Goal: Transaction & Acquisition: Purchase product/service

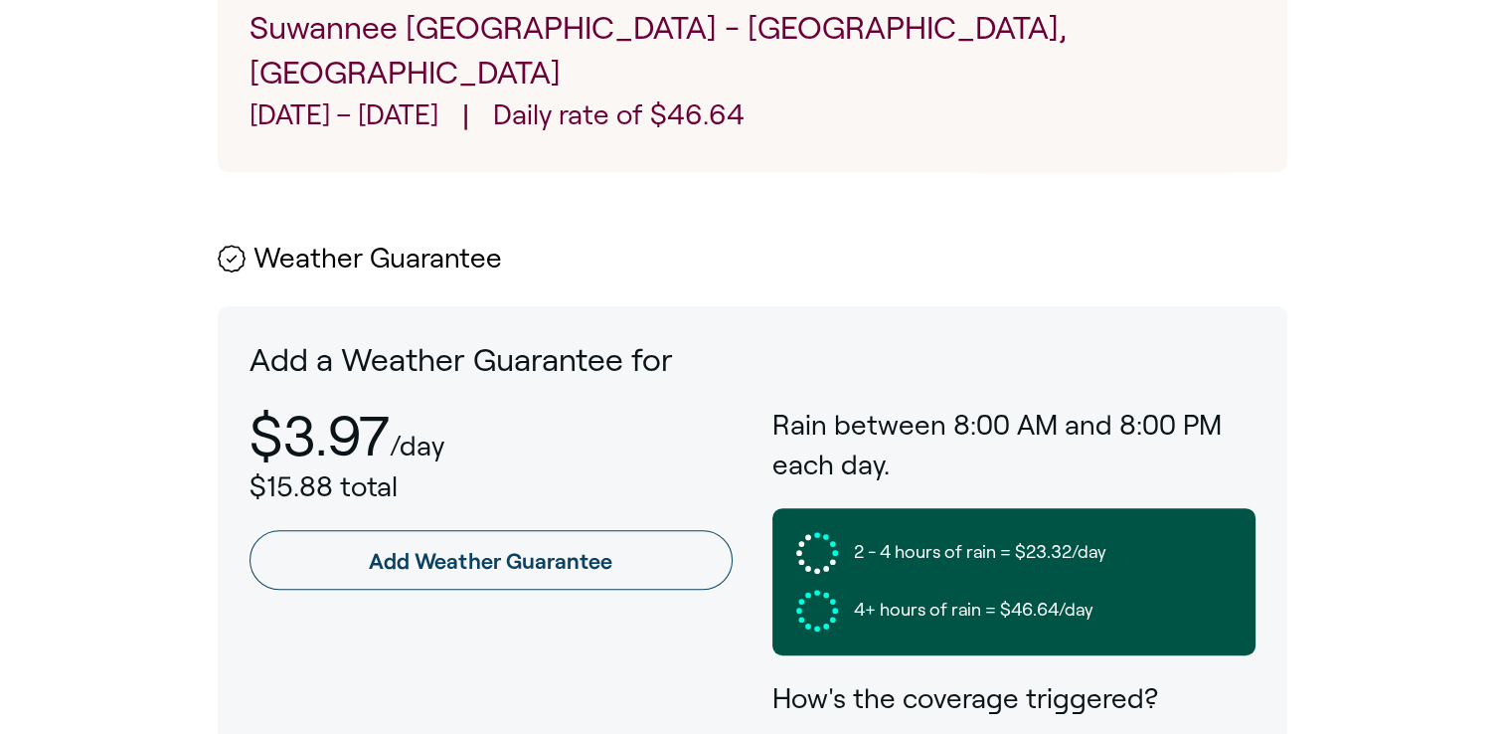
scroll to position [895, 0]
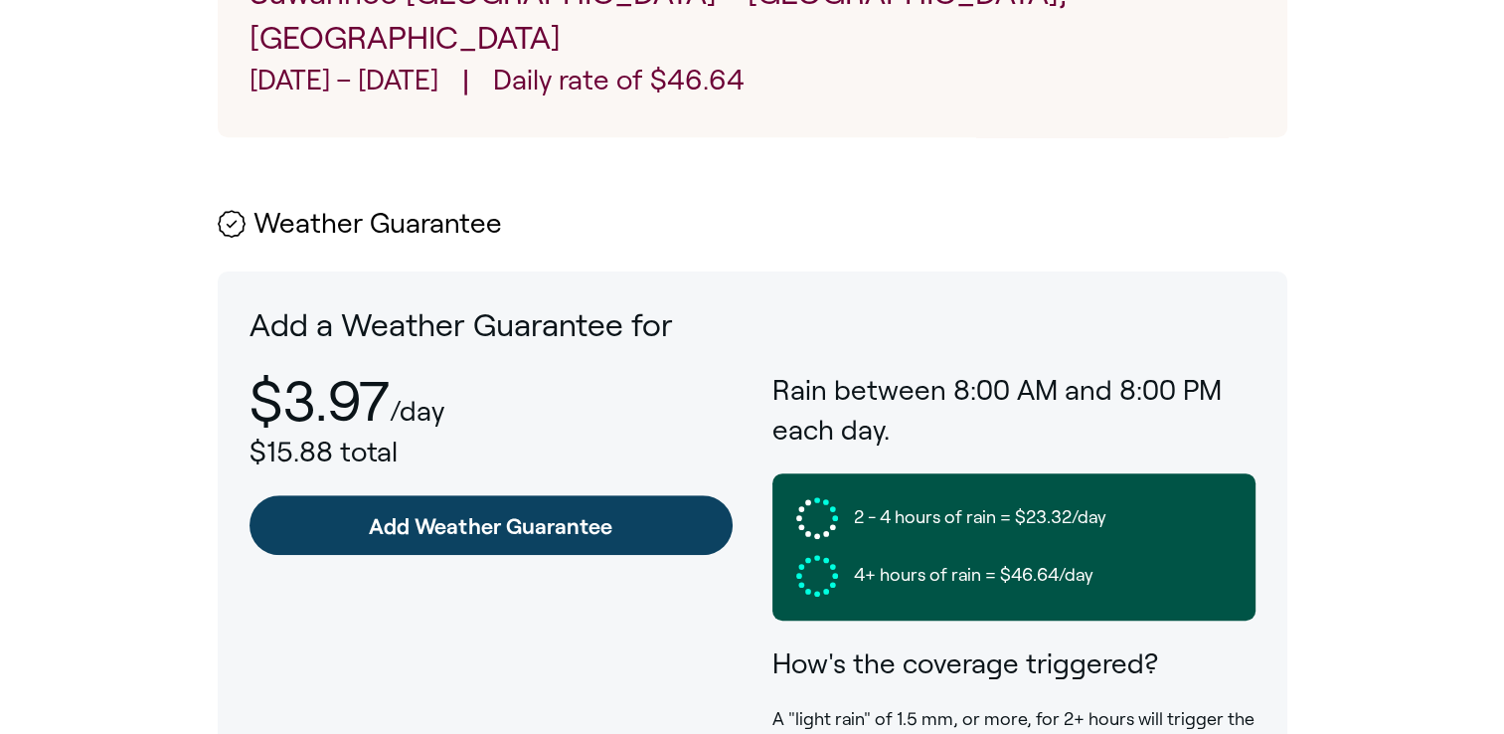
click at [600, 495] on link "Add Weather Guarantee" at bounding box center [491, 525] width 483 height 60
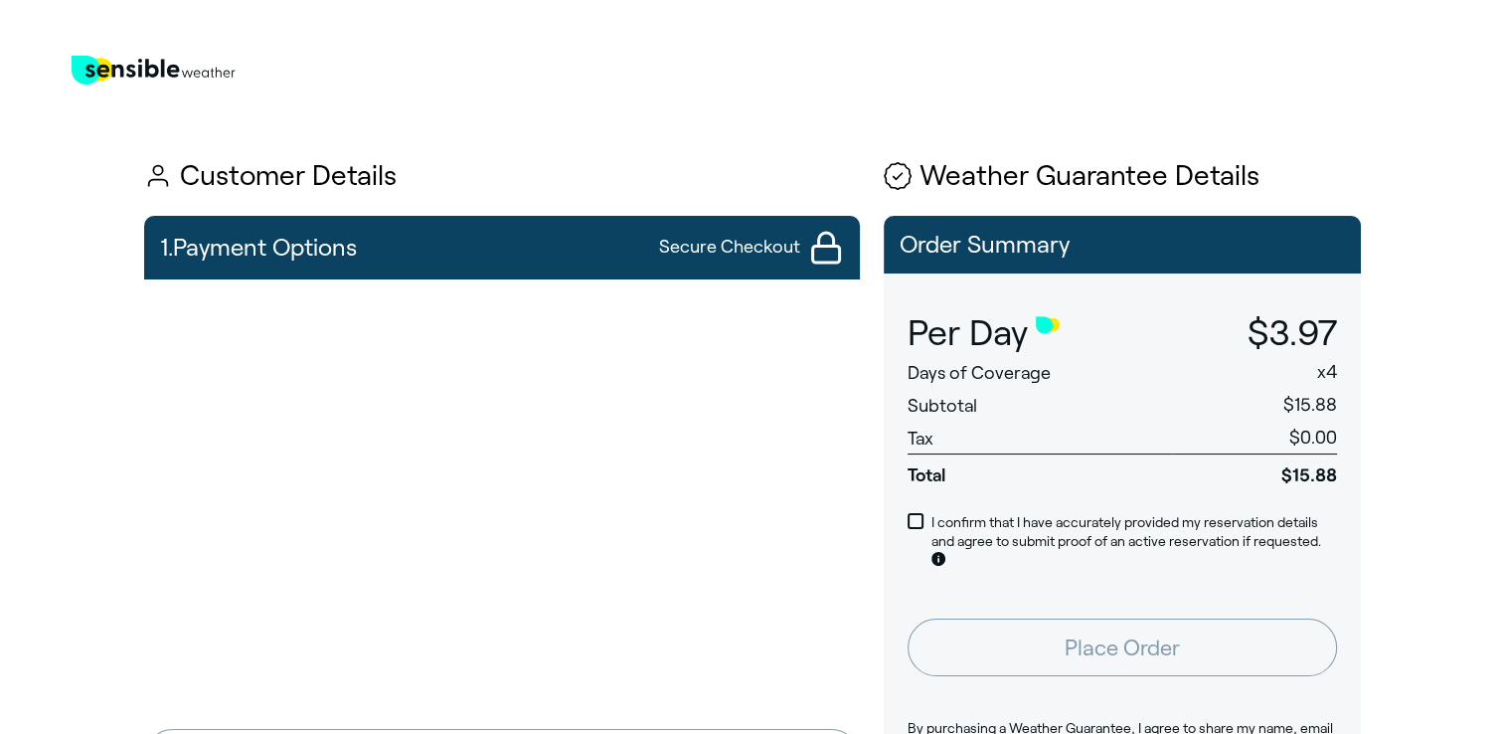
click at [1426, 587] on main "Sensible Weather Logo Customer Details 1. Payment Options Secure Checkout Conti…" at bounding box center [752, 534] width 1504 height 1020
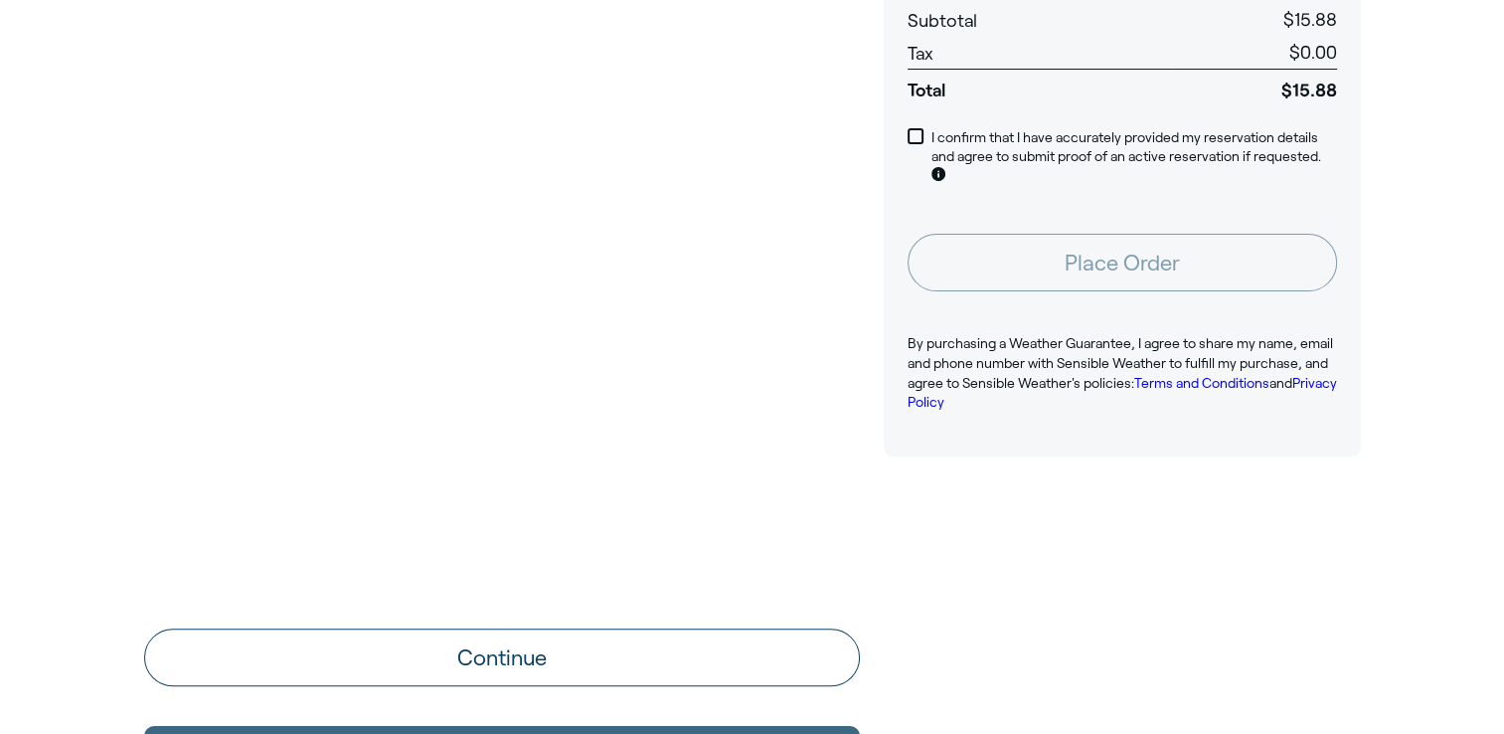
scroll to position [398, 0]
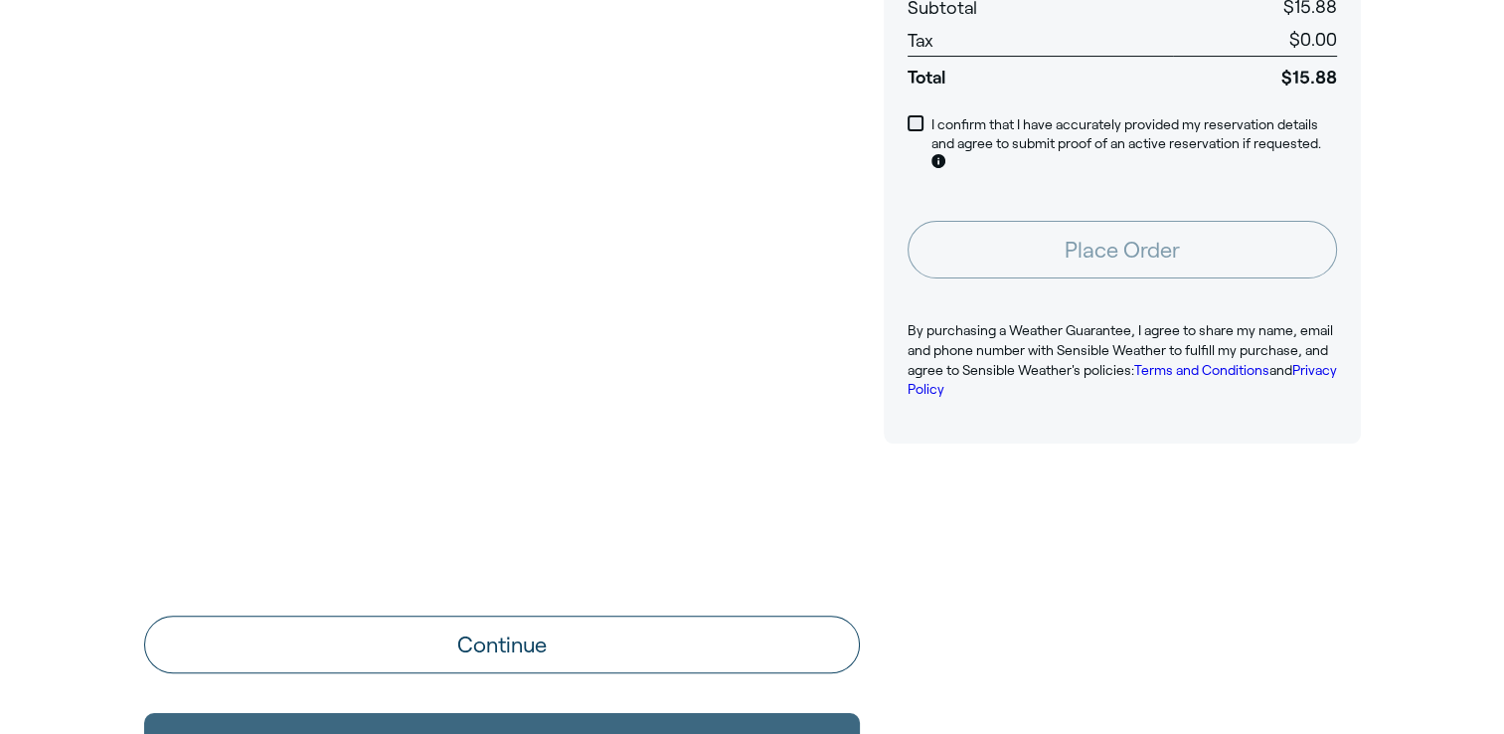
click at [919, 122] on span at bounding box center [916, 123] width 16 height 16
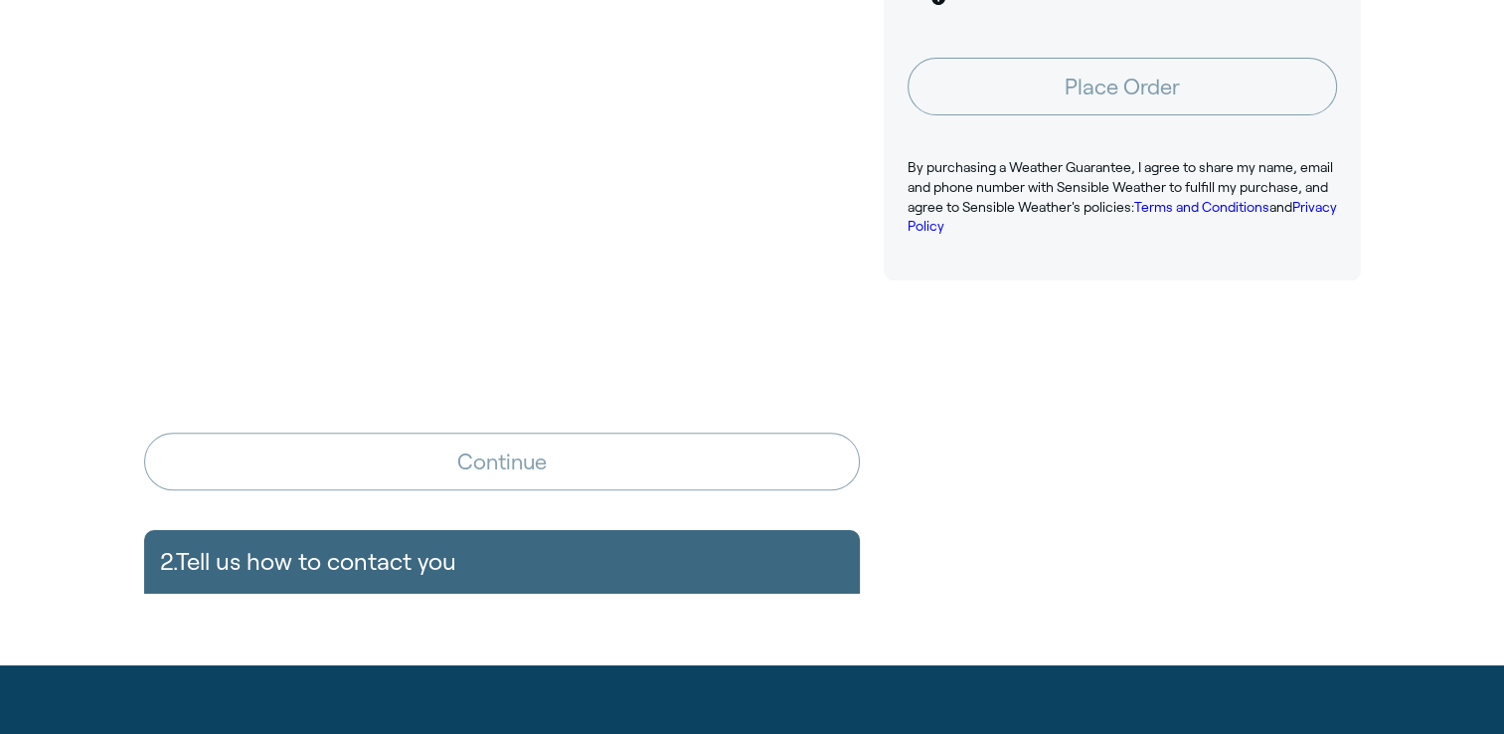
scroll to position [597, 0]
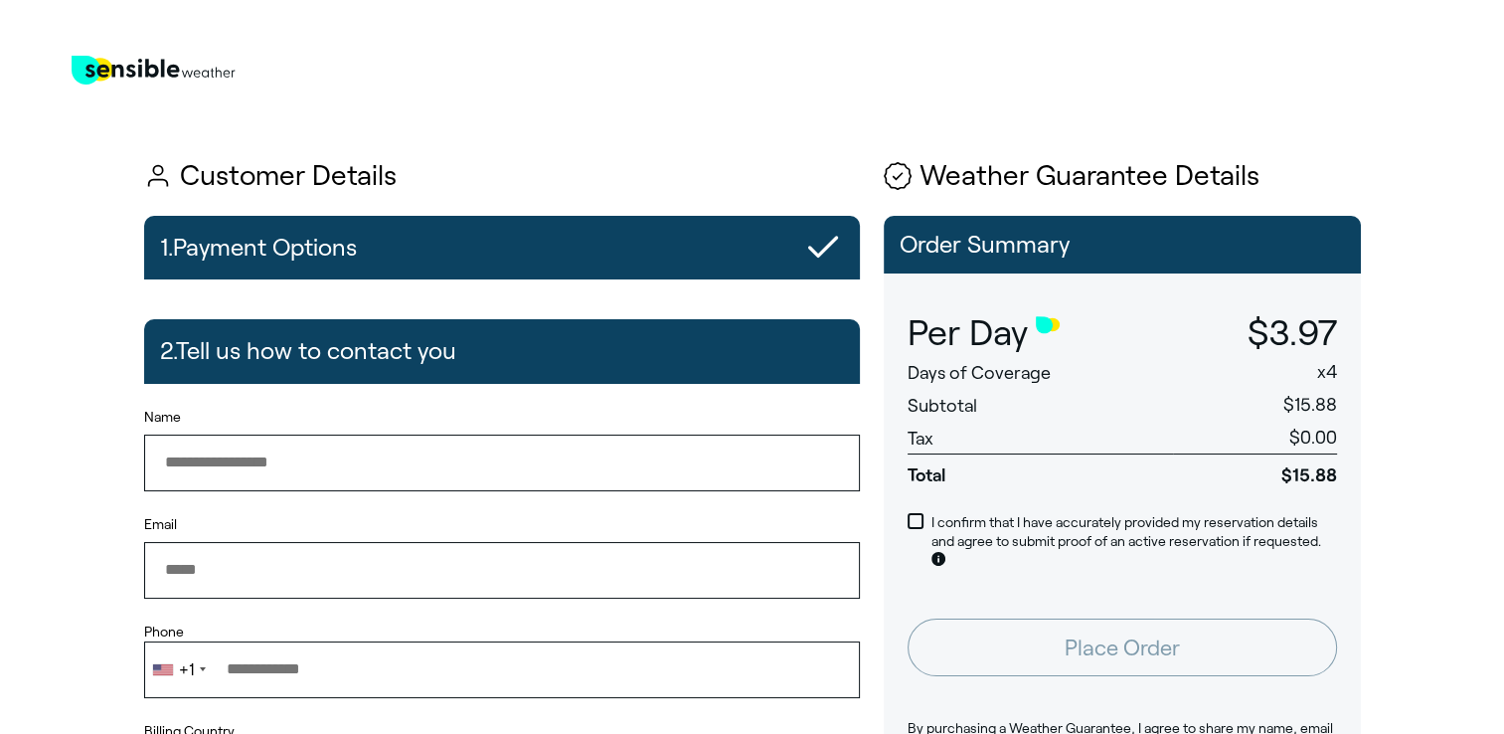
type input "**********"
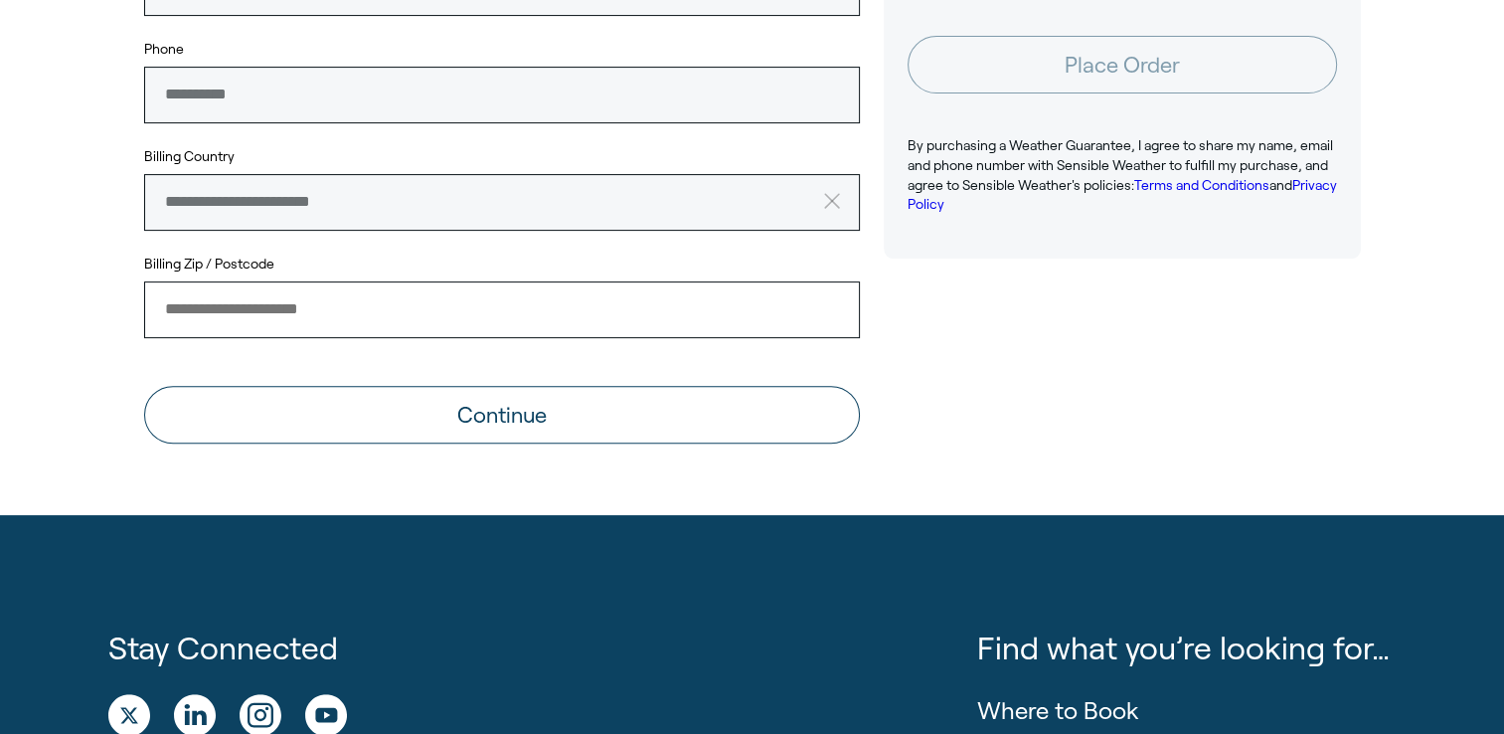
scroll to position [597, 0]
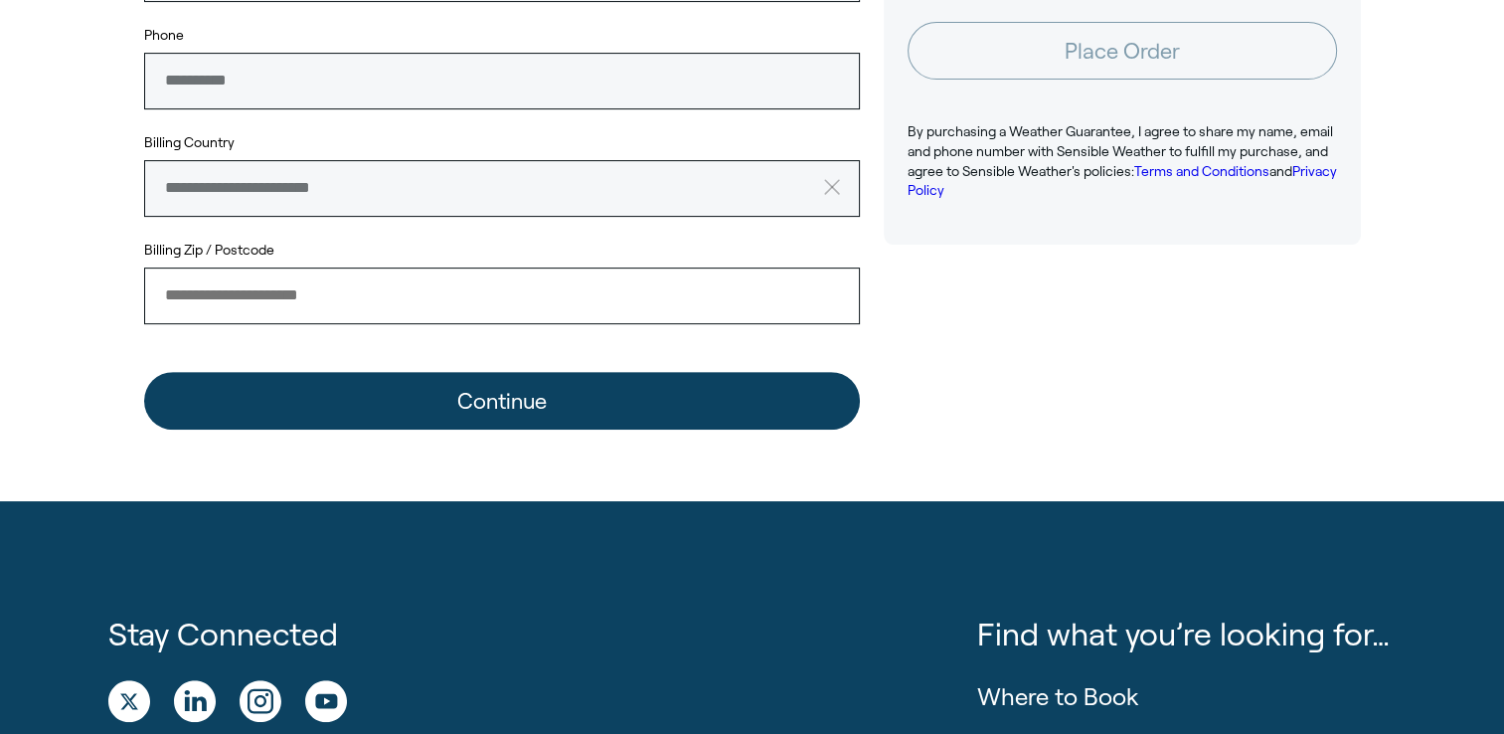
drag, startPoint x: 539, startPoint y: 406, endPoint x: 961, endPoint y: 471, distance: 427.6
click at [545, 405] on button "Continue" at bounding box center [502, 401] width 716 height 58
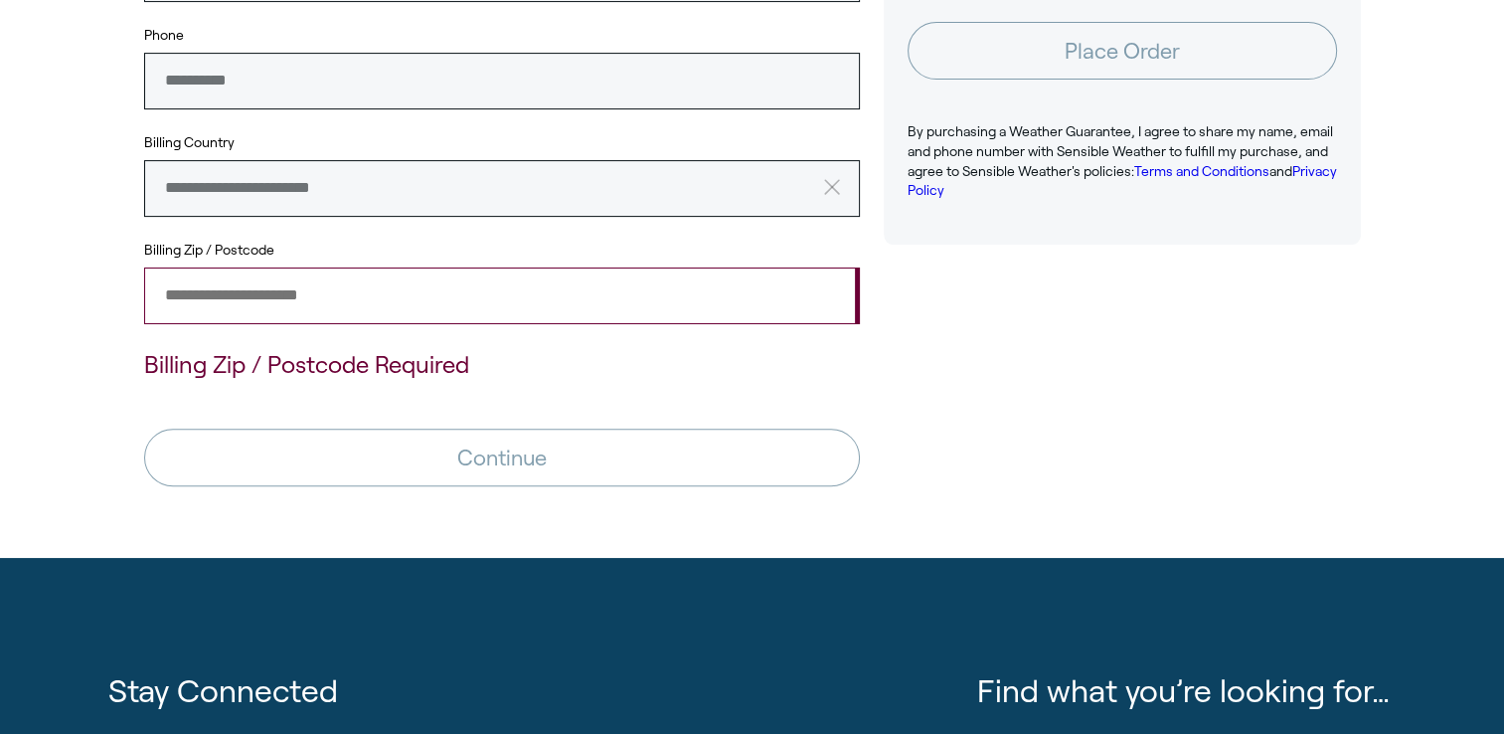
click at [334, 295] on input "Billing Zip / Postcode" at bounding box center [502, 295] width 716 height 56
type input "*****"
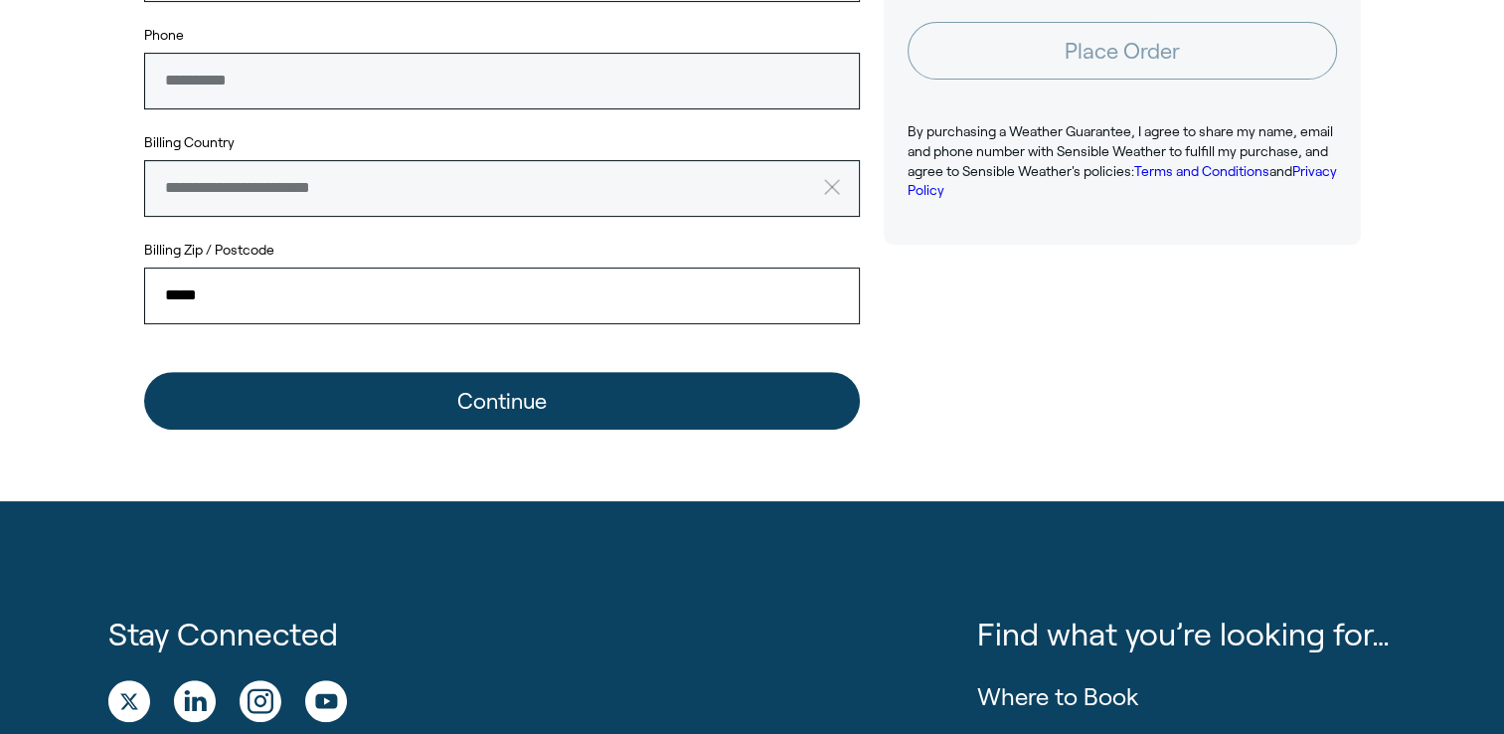
click at [437, 409] on button "Continue" at bounding box center [502, 401] width 716 height 58
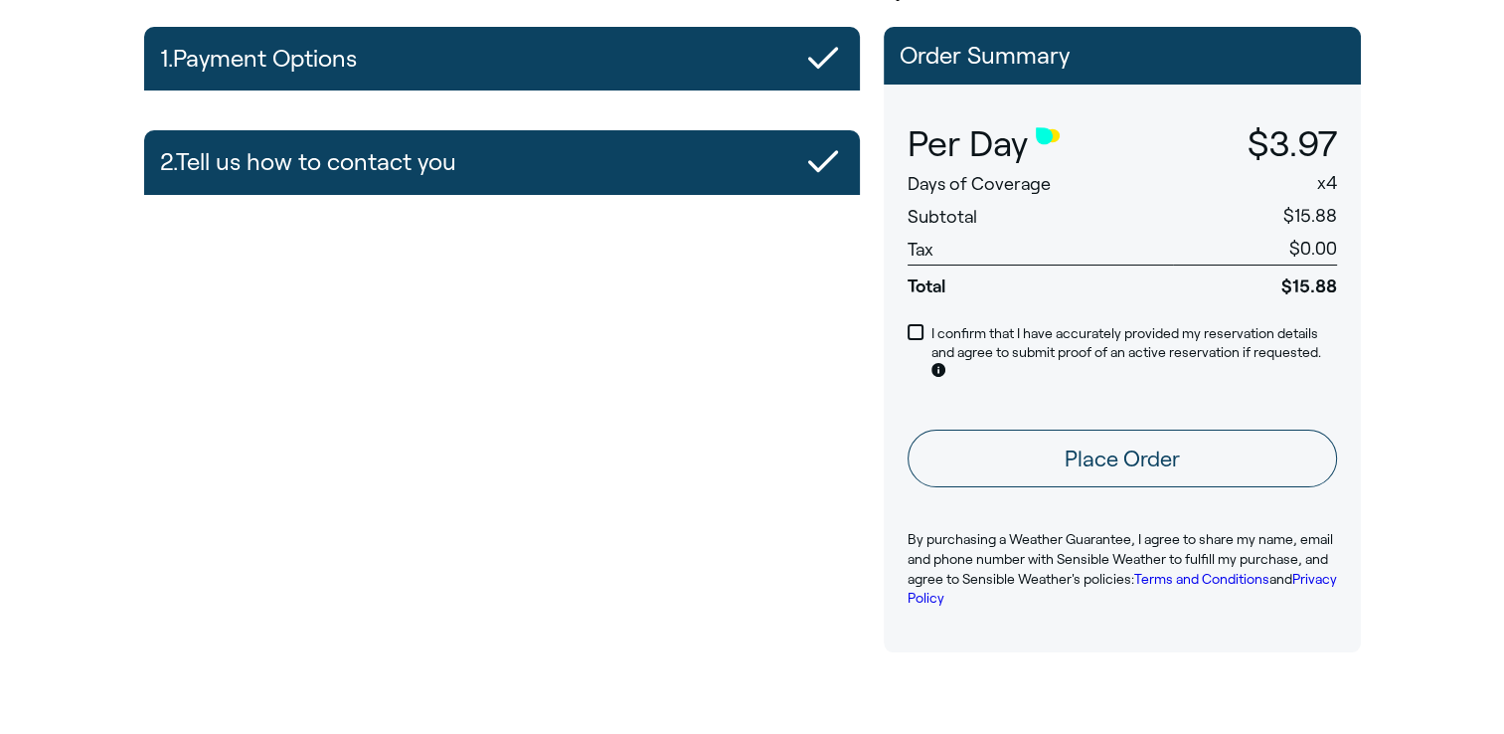
scroll to position [199, 0]
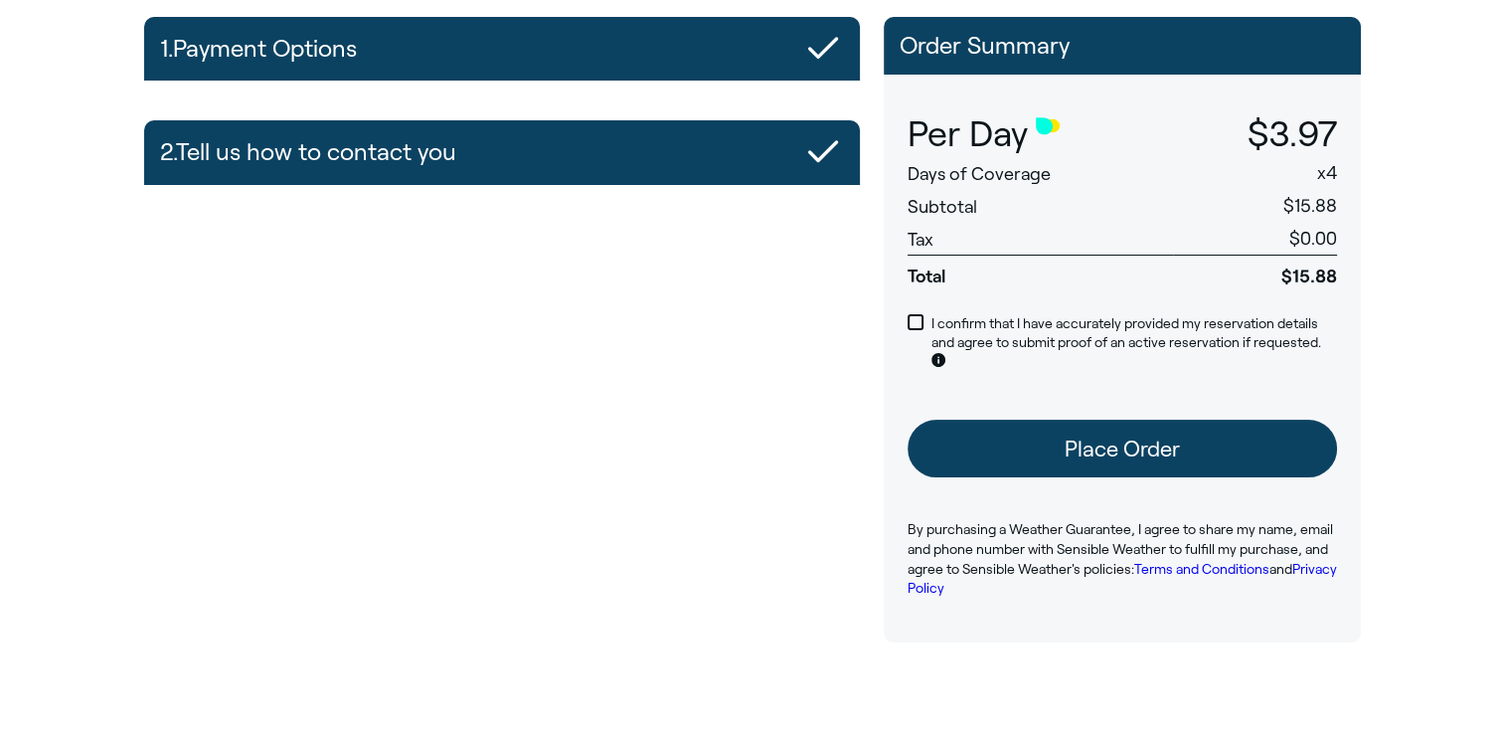
drag, startPoint x: 1059, startPoint y: 446, endPoint x: 1012, endPoint y: 464, distance: 50.0
click at [1057, 447] on button "Place Order" at bounding box center [1123, 449] width 430 height 58
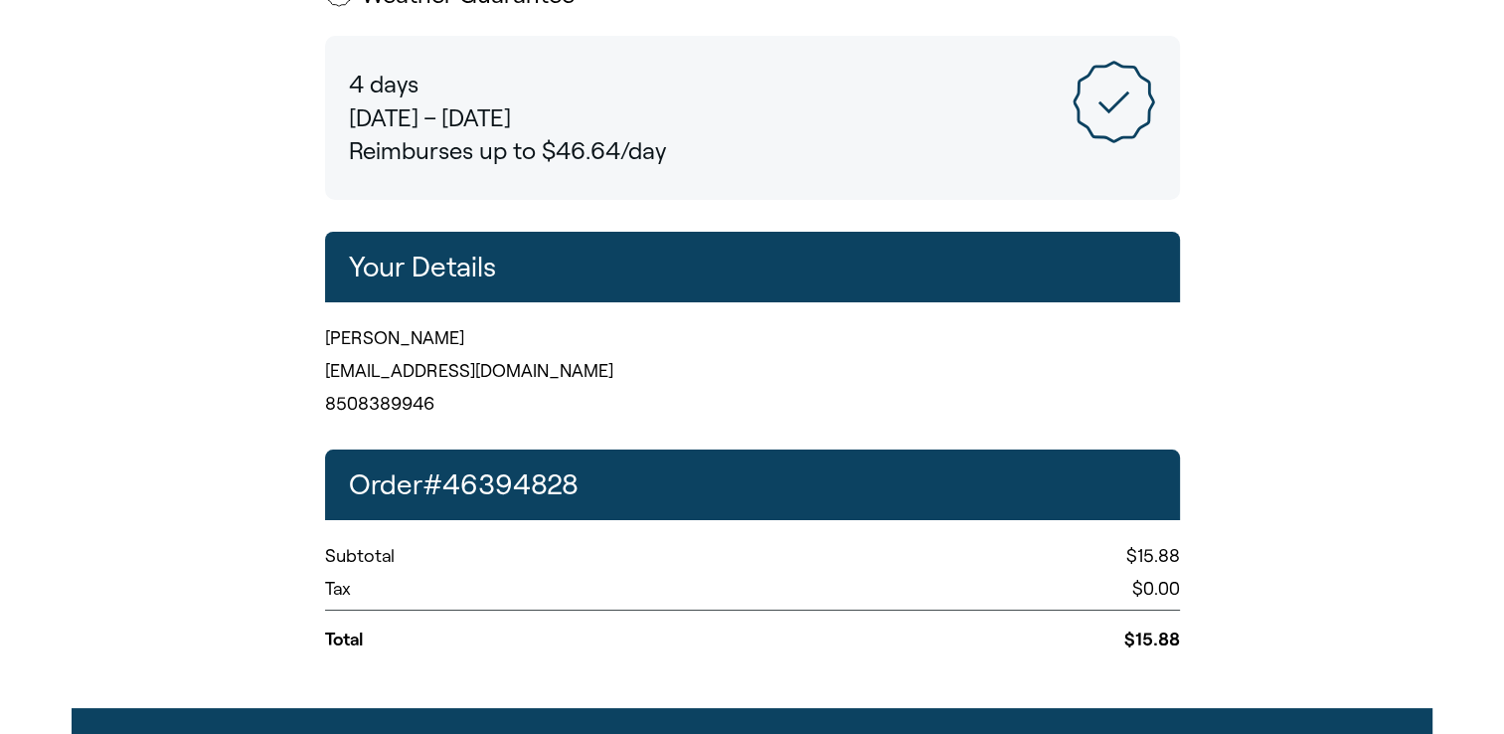
scroll to position [83, 0]
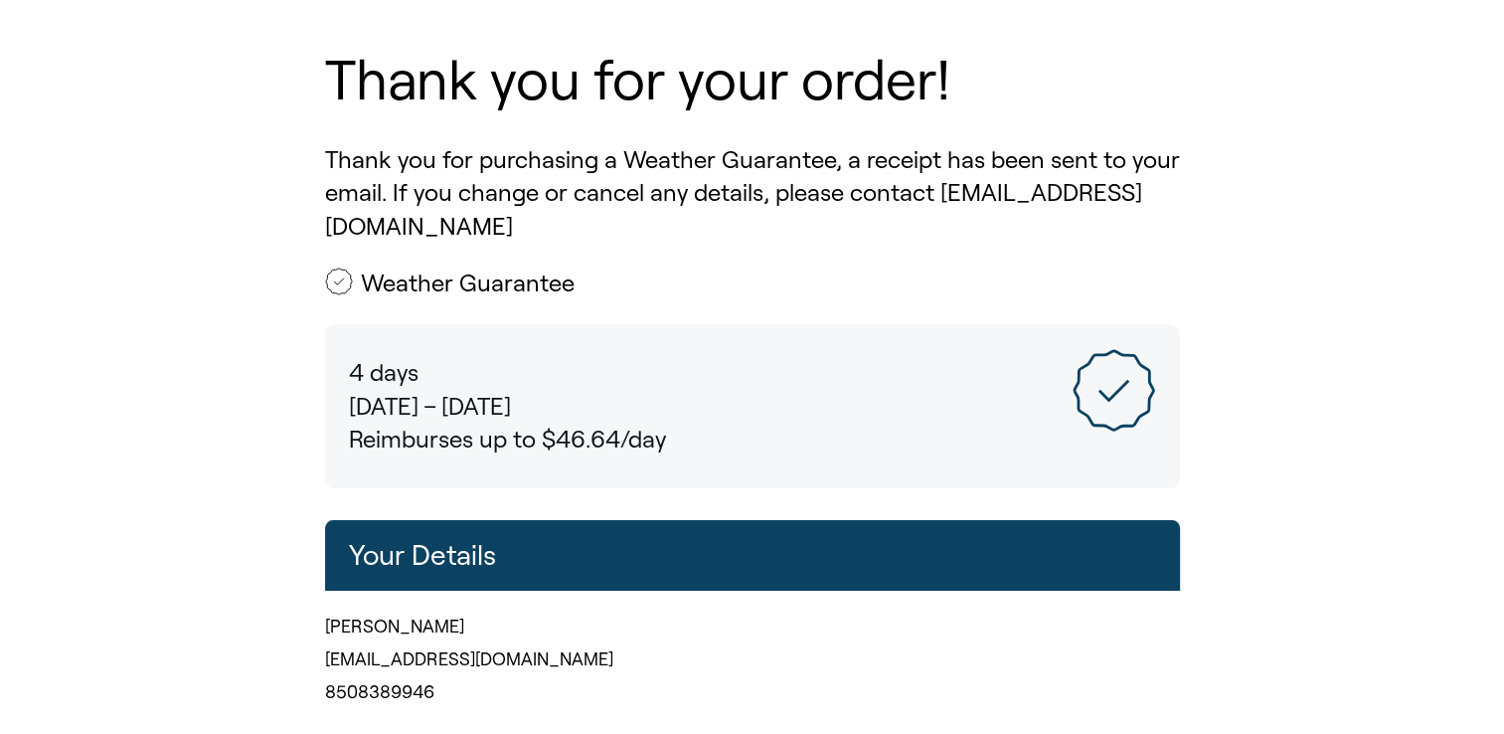
click at [636, 566] on h2 "Your Details" at bounding box center [752, 555] width 855 height 71
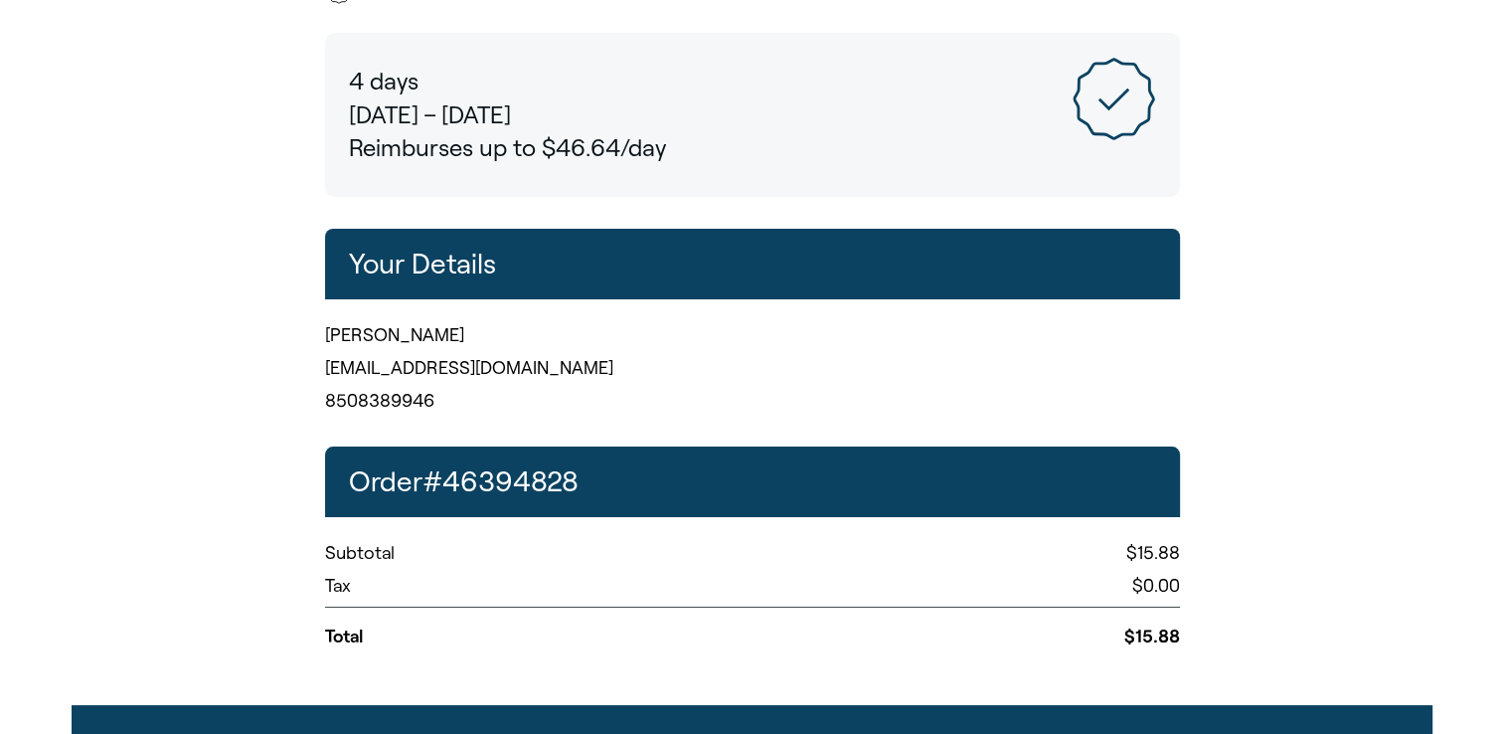
scroll to position [381, 0]
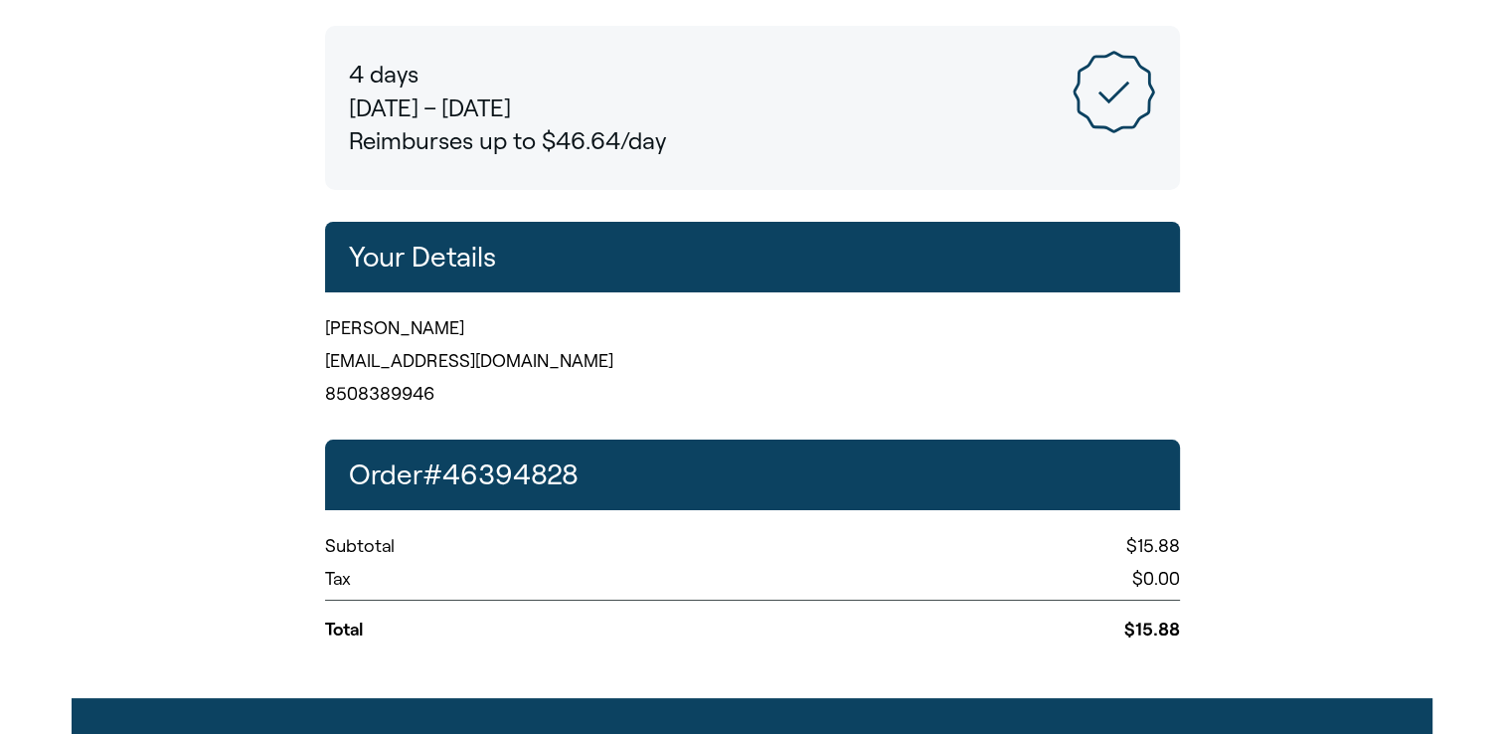
click at [430, 264] on h2 "Your Details" at bounding box center [752, 257] width 855 height 71
click at [411, 353] on p "[EMAIL_ADDRESS][DOMAIN_NAME]" at bounding box center [752, 361] width 855 height 25
click at [426, 268] on h2 "Your Details" at bounding box center [752, 257] width 855 height 71
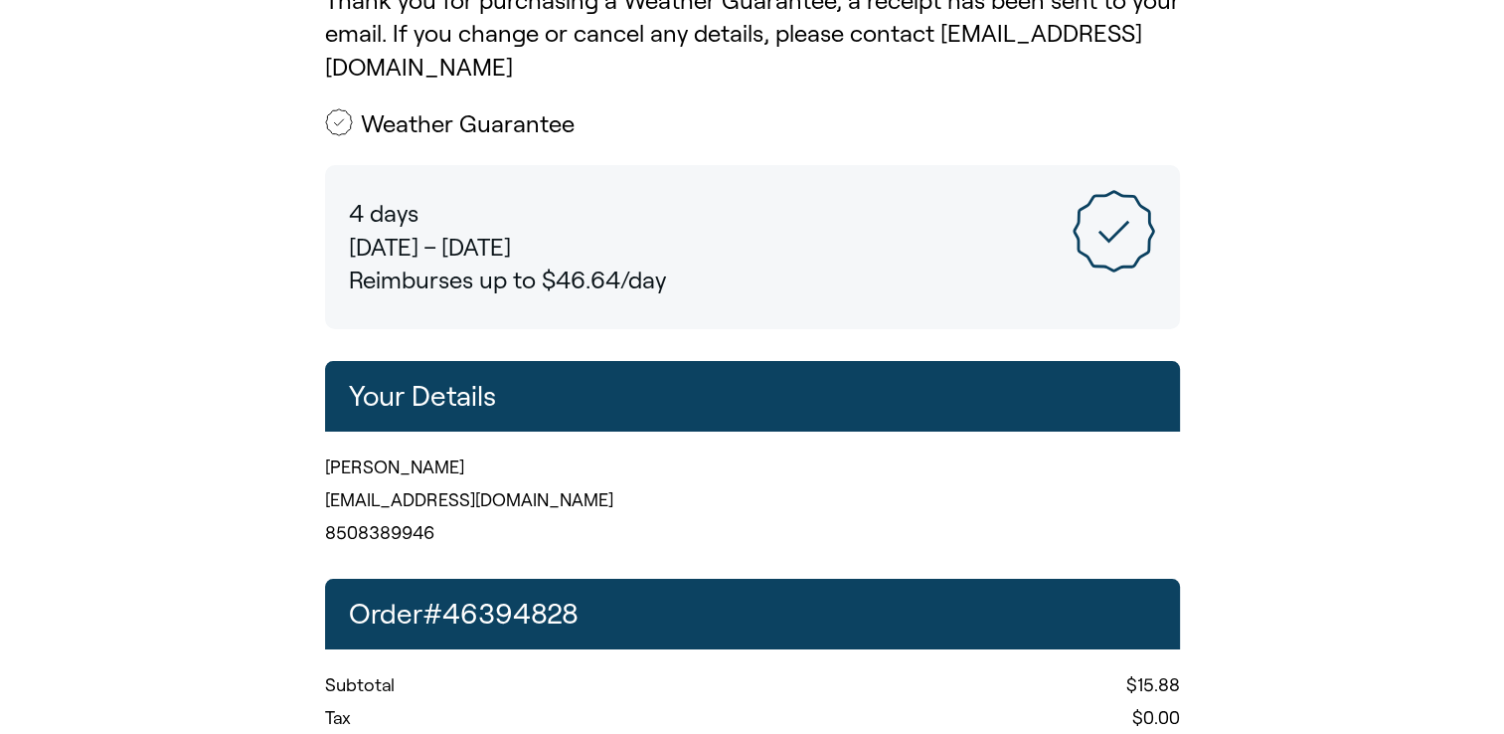
scroll to position [0, 0]
